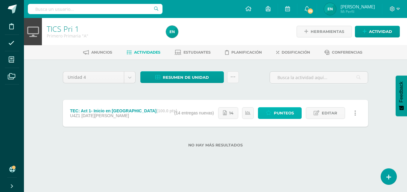
click at [278, 114] on span "Punteos" at bounding box center [284, 112] width 20 height 11
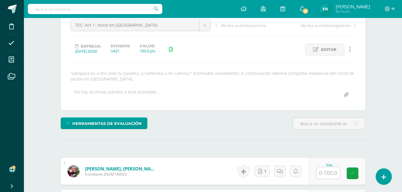
scroll to position [92, 0]
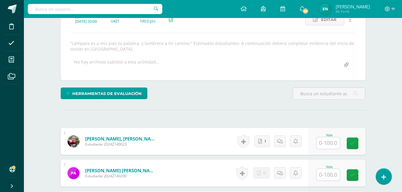
click at [329, 144] on input "text" at bounding box center [328, 143] width 23 height 12
type input "100"
click at [332, 170] on input "text" at bounding box center [328, 175] width 23 height 12
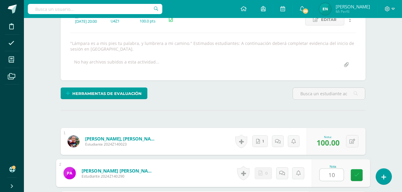
scroll to position [151, 0]
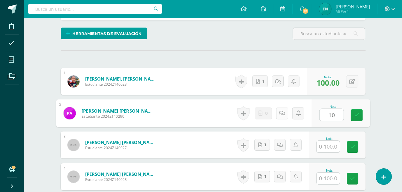
type input "10"
click at [281, 115] on icon at bounding box center [282, 112] width 6 height 5
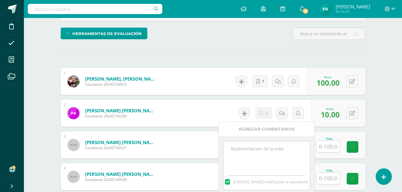
click at [247, 159] on textarea at bounding box center [267, 156] width 86 height 30
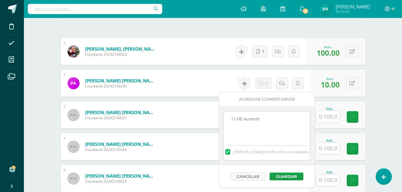
scroll to position [211, 0]
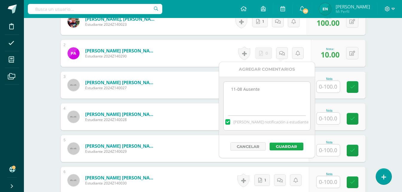
type textarea "11-08 Ausente"
click at [290, 149] on button "Guardar" at bounding box center [287, 146] width 34 height 8
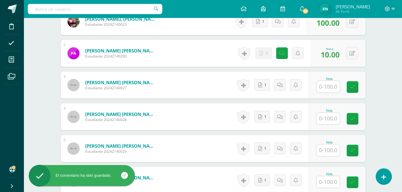
click at [333, 83] on input "text" at bounding box center [328, 87] width 23 height 12
type input "100"
click at [336, 121] on input "text" at bounding box center [328, 118] width 23 height 12
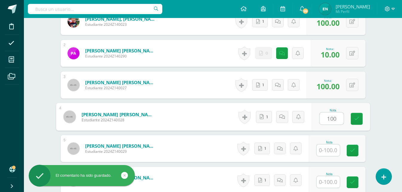
type input "100"
click at [332, 154] on input "1" at bounding box center [328, 150] width 23 height 12
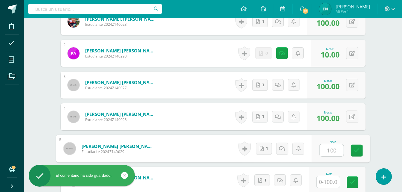
scroll to position [271, 0]
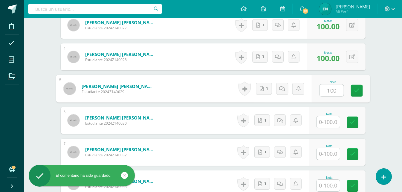
type input "100"
click at [331, 119] on input "text" at bounding box center [328, 122] width 23 height 12
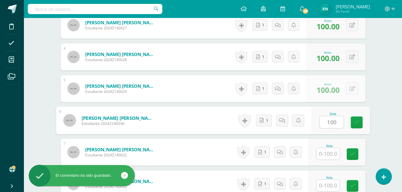
type input "100"
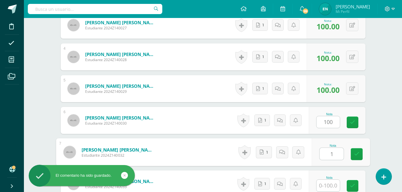
click at [330, 154] on input "1" at bounding box center [332, 154] width 24 height 12
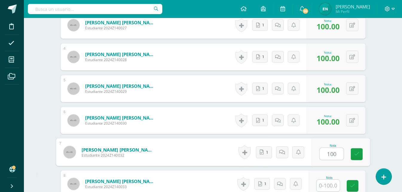
scroll to position [301, 0]
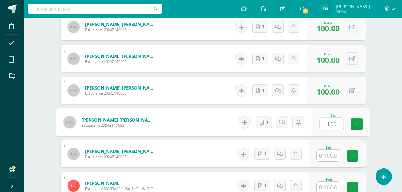
type input "100"
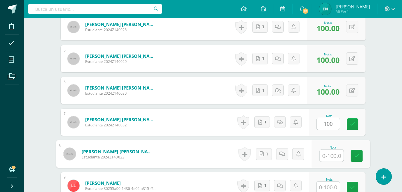
click at [324, 155] on input "text" at bounding box center [332, 156] width 24 height 12
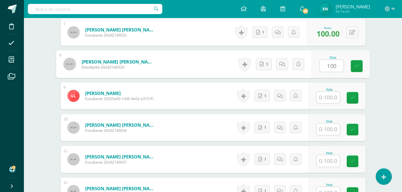
type input "100"
click at [328, 103] on input "text" at bounding box center [328, 98] width 23 height 12
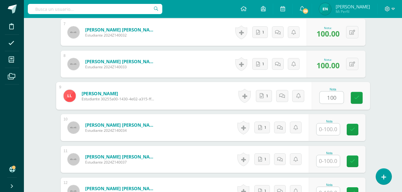
type input "100"
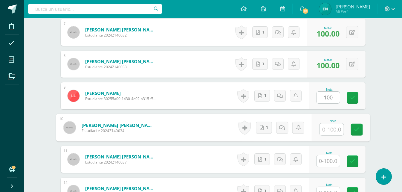
click at [332, 130] on input "text" at bounding box center [332, 129] width 24 height 12
type input "100"
click at [326, 160] on input "text" at bounding box center [328, 161] width 23 height 12
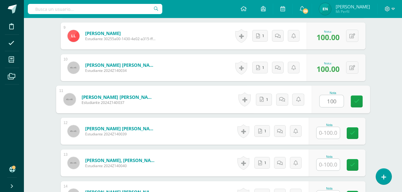
scroll to position [480, 0]
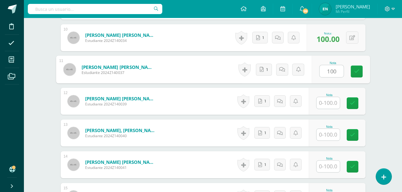
type input "100"
click at [328, 103] on input "text" at bounding box center [328, 103] width 23 height 12
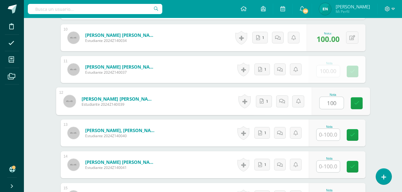
type input "100"
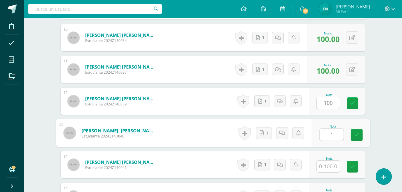
click at [331, 132] on input "1" at bounding box center [332, 135] width 24 height 12
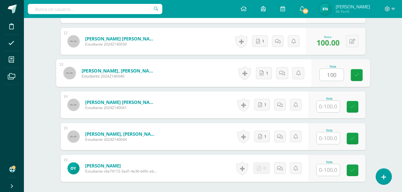
scroll to position [570, 0]
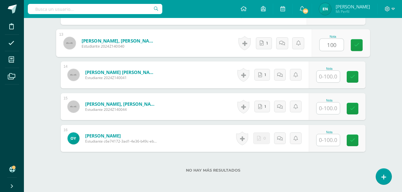
type input "100"
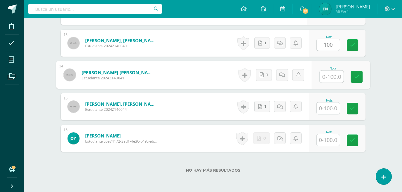
click at [331, 72] on input "text" at bounding box center [332, 77] width 24 height 12
type input "100"
click at [328, 110] on input "text" at bounding box center [328, 108] width 23 height 12
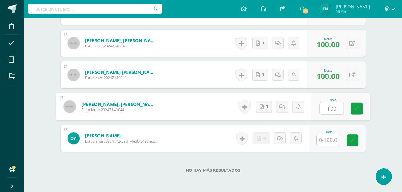
type input "100"
click at [331, 143] on input "text" at bounding box center [328, 140] width 23 height 12
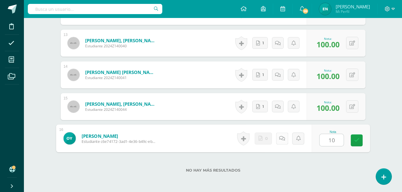
type input "10"
click at [282, 140] on icon at bounding box center [282, 138] width 6 height 5
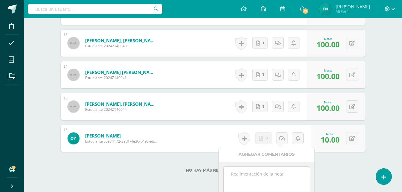
click at [255, 181] on textarea at bounding box center [267, 181] width 86 height 30
paste textarea "11-08 Ausente"
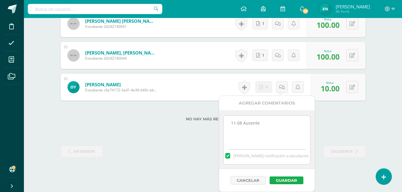
type textarea "11-08 Ausente"
click at [286, 178] on button "Guardar" at bounding box center [287, 180] width 34 height 8
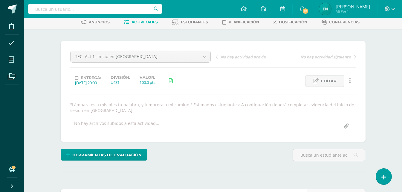
scroll to position [0, 0]
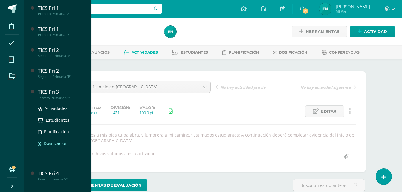
click at [57, 141] on span "Dosificación" at bounding box center [56, 143] width 24 height 6
